Goal: Task Accomplishment & Management: Use online tool/utility

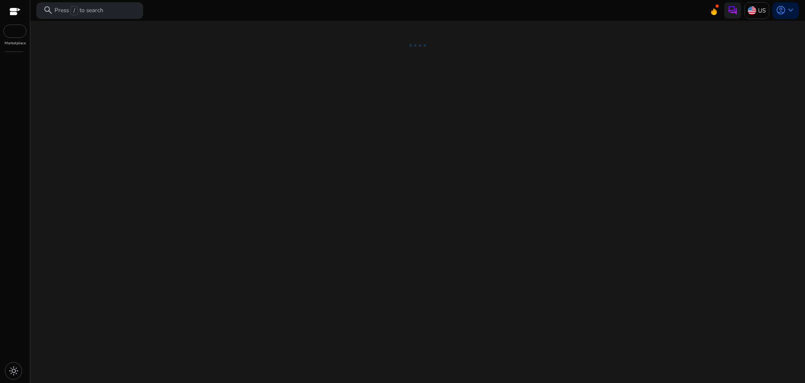
click at [400, 194] on div "We are getting things ready for you..." at bounding box center [417, 202] width 767 height 362
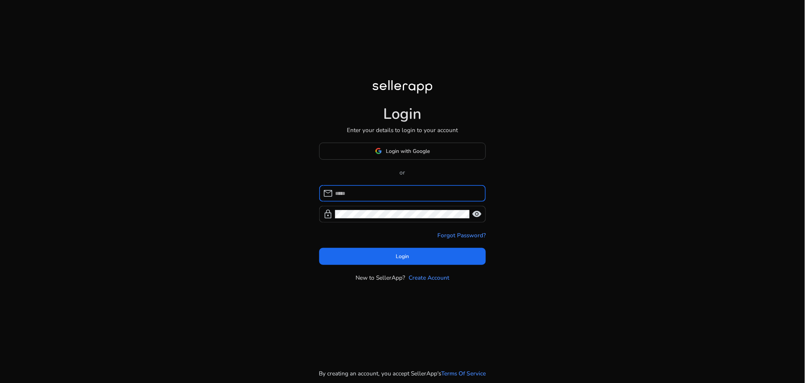
type input "**********"
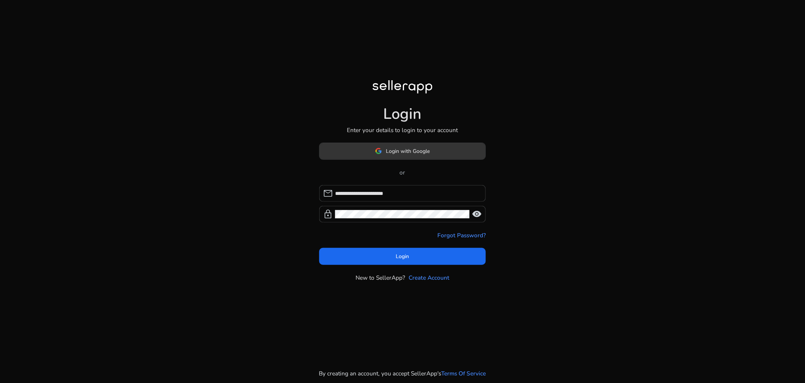
click at [400, 149] on span "Login with Google" at bounding box center [408, 151] width 44 height 8
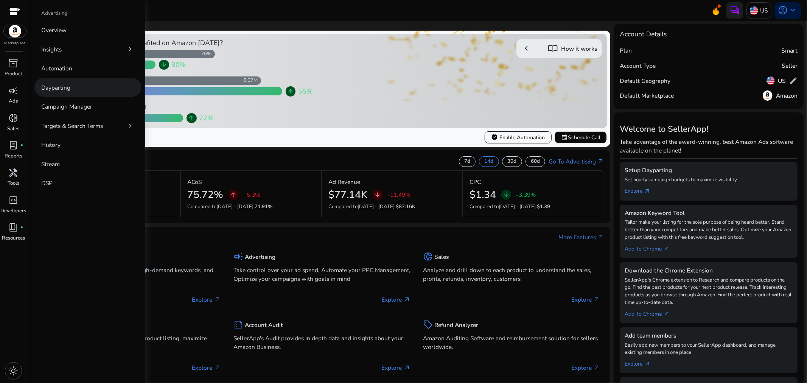
click at [67, 83] on p "Dayparting" at bounding box center [55, 87] width 29 height 9
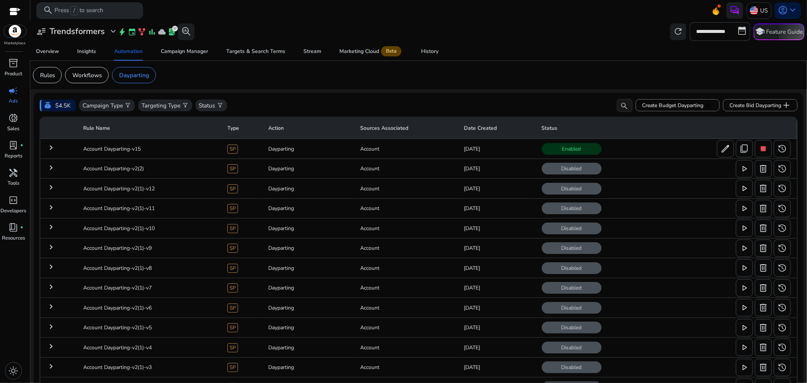
click at [50, 147] on mat-icon "keyboard_arrow_right" at bounding box center [51, 147] width 9 height 9
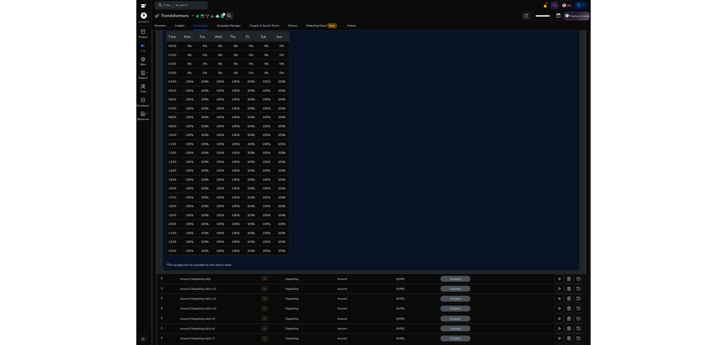
scroll to position [104, 0]
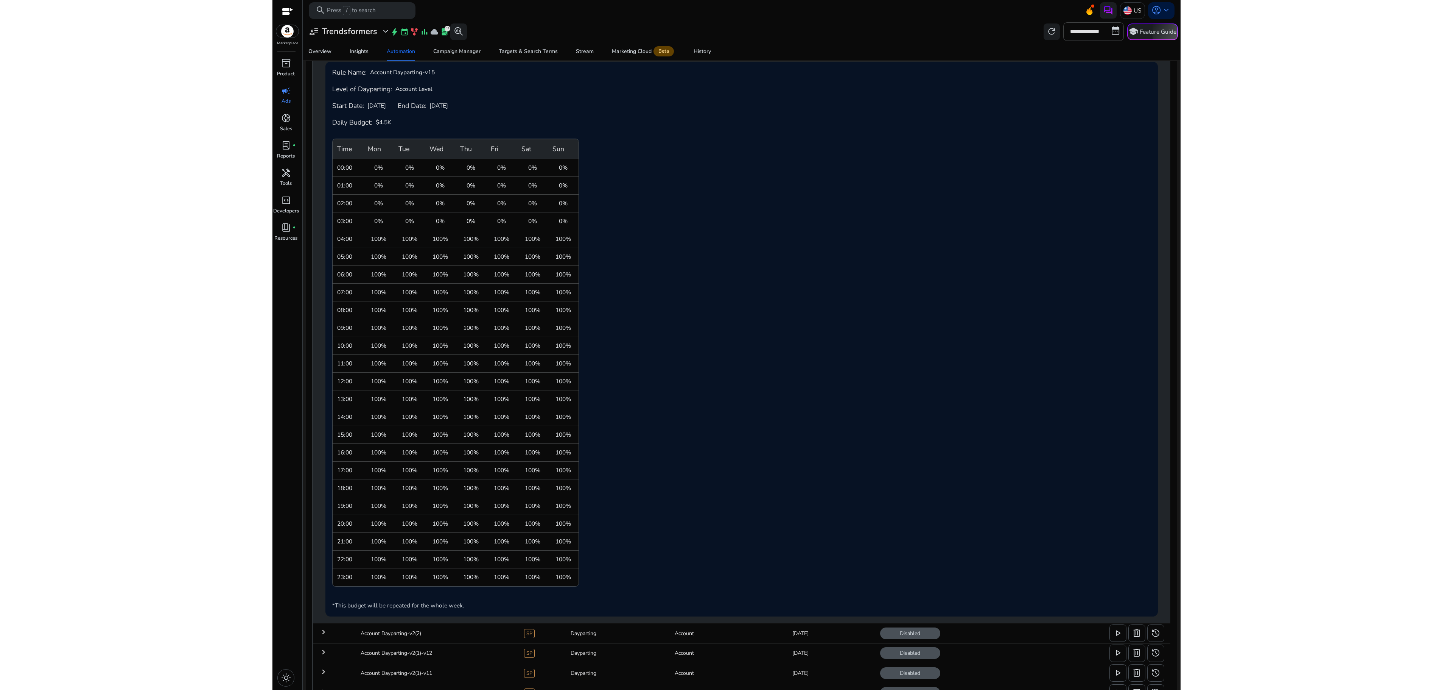
click at [126, 325] on html "**********" at bounding box center [726, 345] width 1453 height 690
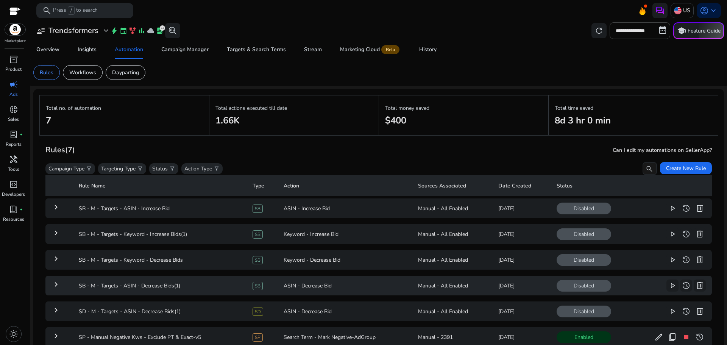
scroll to position [7, 0]
click at [54, 331] on mat-icon "keyboard_arrow_right" at bounding box center [55, 335] width 9 height 9
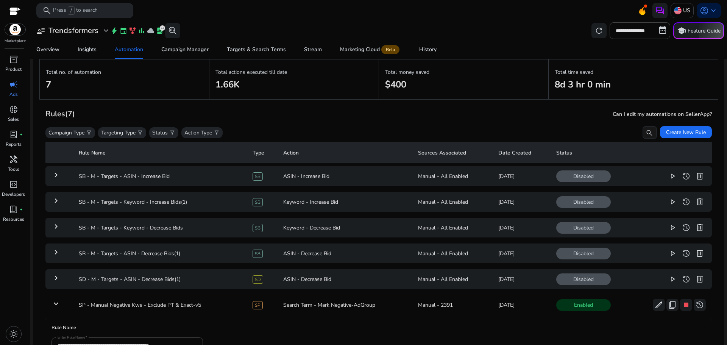
scroll to position [0, 0]
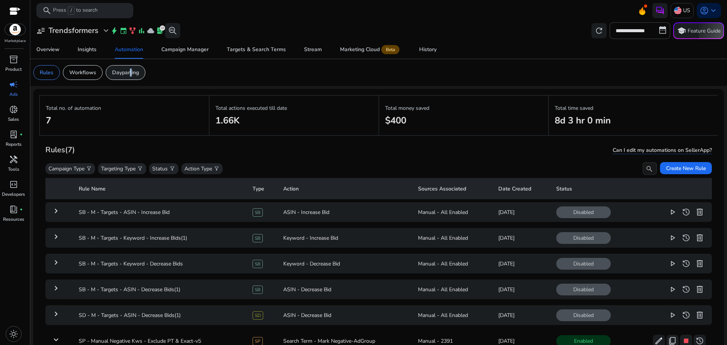
click at [129, 71] on p "Dayparting" at bounding box center [125, 72] width 27 height 8
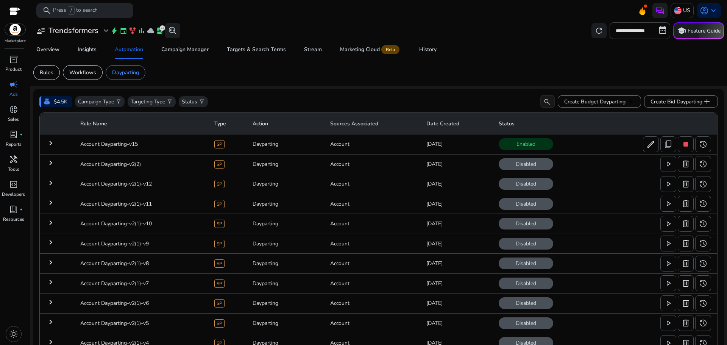
click at [53, 143] on mat-icon "keyboard_arrow_right" at bounding box center [50, 143] width 9 height 9
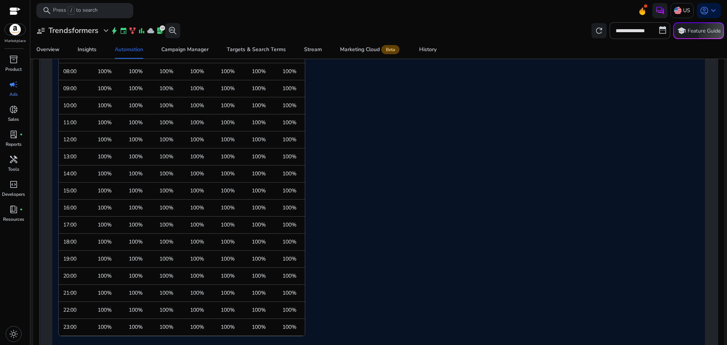
scroll to position [324, 0]
